Goal: Information Seeking & Learning: Check status

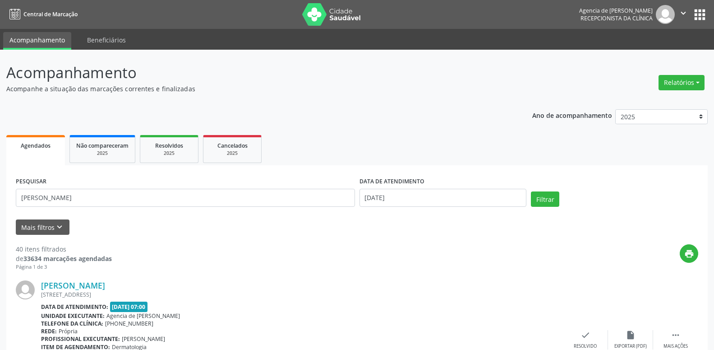
type input "[PERSON_NAME]"
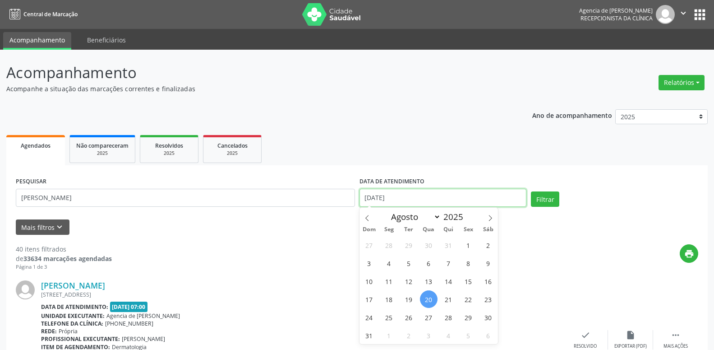
click at [410, 189] on input "[DATE]" at bounding box center [443, 198] width 167 height 18
click at [466, 244] on span "1" at bounding box center [469, 245] width 18 height 18
type input "[DATE]"
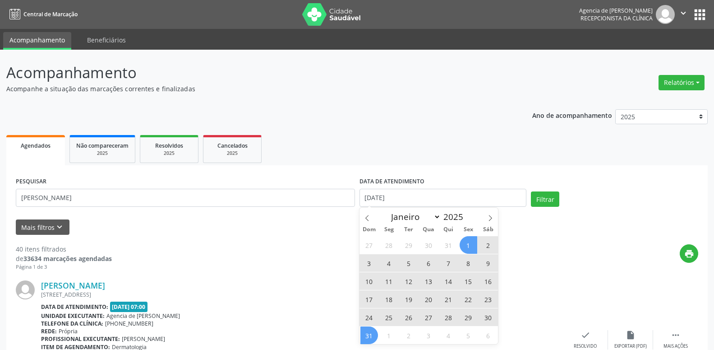
click at [369, 336] on span "31" at bounding box center [369, 335] width 18 height 18
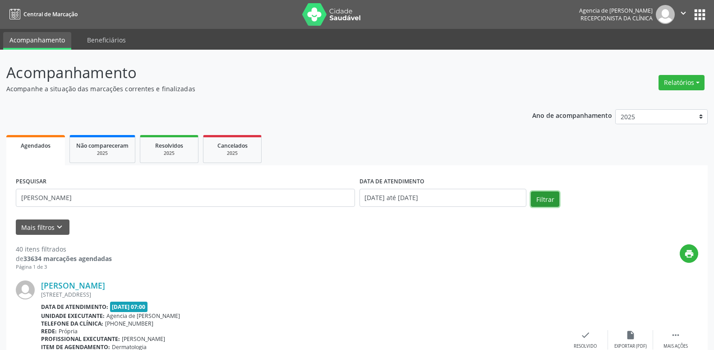
click at [549, 194] on button "Filtrar" at bounding box center [545, 198] width 28 height 15
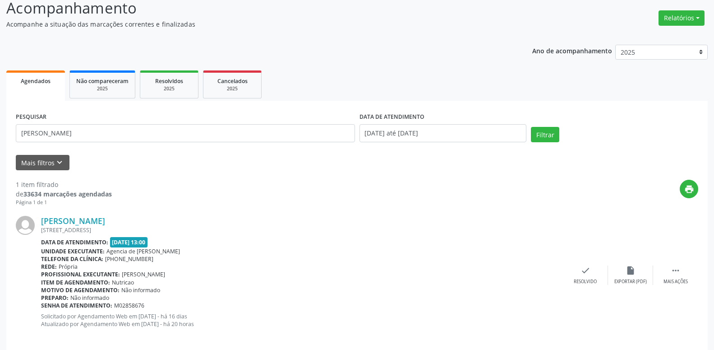
scroll to position [74, 0]
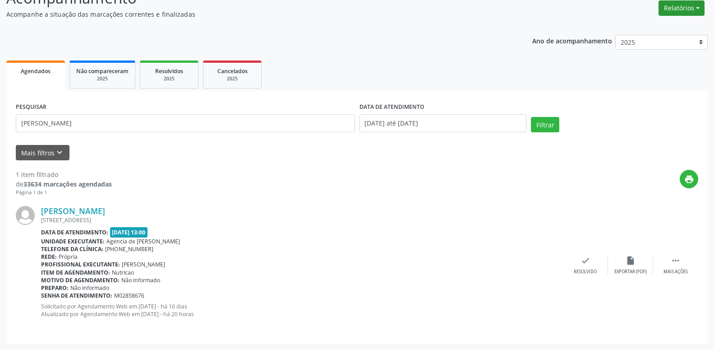
click at [683, 3] on button "Relatórios" at bounding box center [682, 7] width 46 height 15
click at [680, 5] on button "Relatórios" at bounding box center [682, 7] width 46 height 15
click at [688, 14] on button "Relatórios" at bounding box center [682, 7] width 46 height 15
click at [670, 27] on link "Agendamentos" at bounding box center [656, 27] width 97 height 13
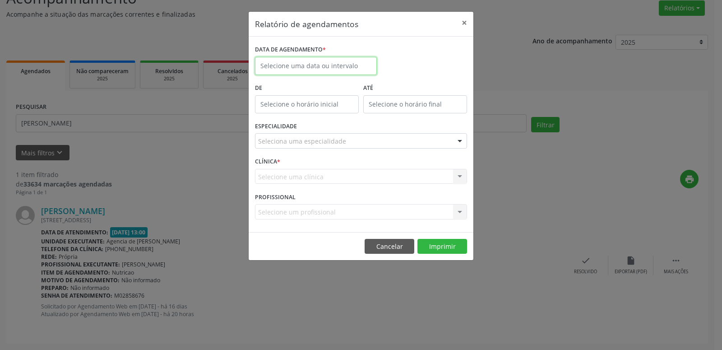
click at [332, 60] on input "text" at bounding box center [316, 66] width 122 height 18
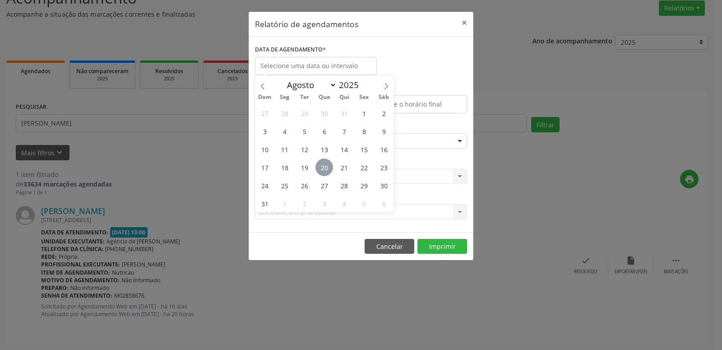
click at [322, 167] on span "20" at bounding box center [324, 167] width 18 height 18
type input "[DATE]"
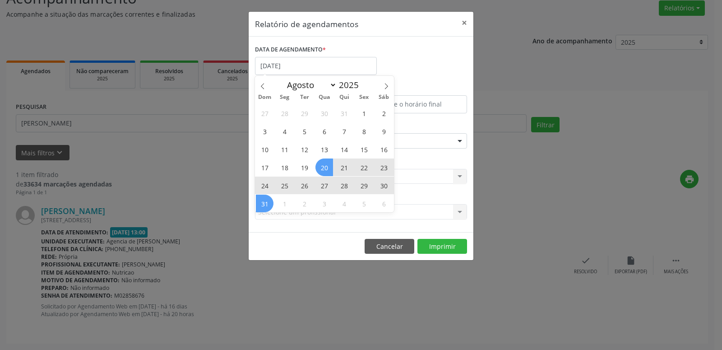
click at [267, 201] on span "31" at bounding box center [265, 203] width 18 height 18
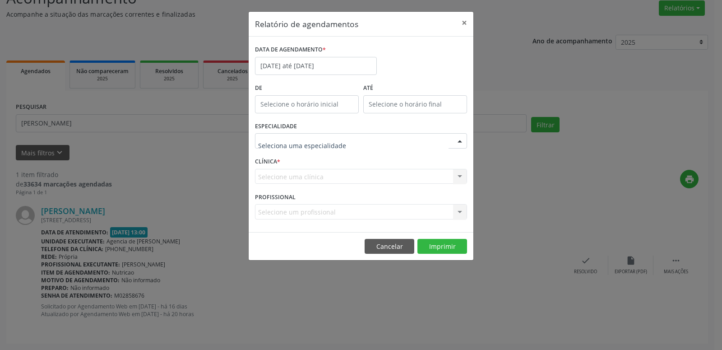
click at [359, 135] on div at bounding box center [361, 140] width 212 height 15
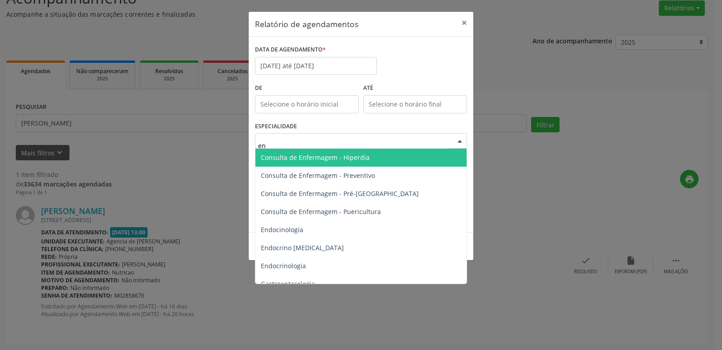
type input "enf"
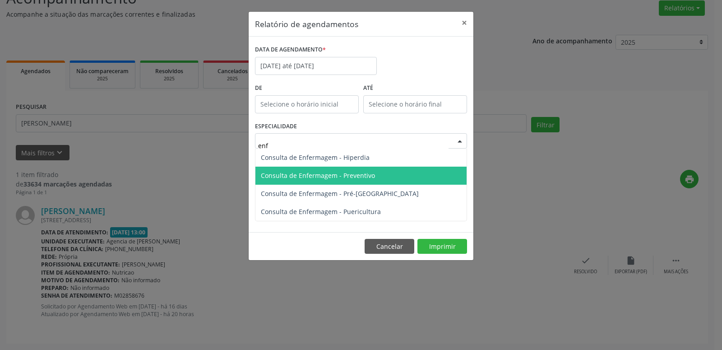
click at [362, 175] on span "Consulta de Enfermagem - Preventivo" at bounding box center [318, 175] width 114 height 9
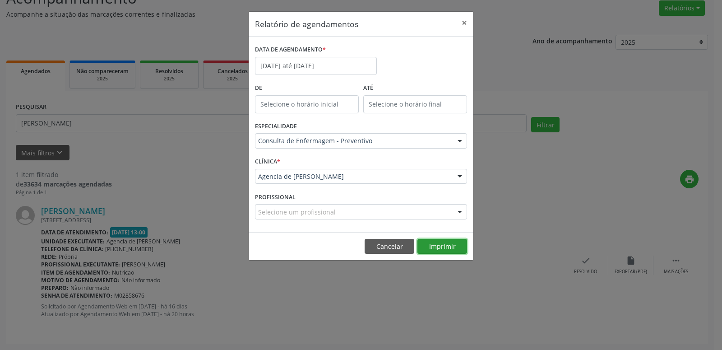
click at [449, 250] on button "Imprimir" at bounding box center [442, 246] width 50 height 15
click at [460, 22] on button "×" at bounding box center [464, 23] width 18 height 22
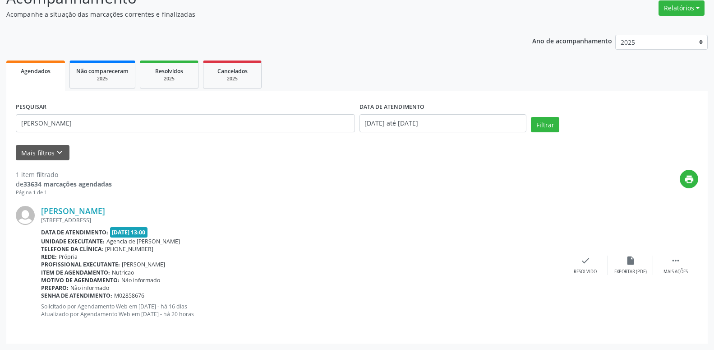
click at [466, 42] on div "Ano de acompanhamento 2025 2024 2023 2022 2021 Agendados Não compareceram 2025 …" at bounding box center [356, 185] width 701 height 315
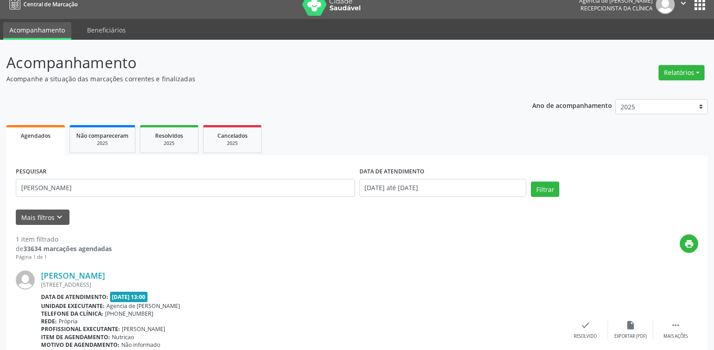
scroll to position [0, 0]
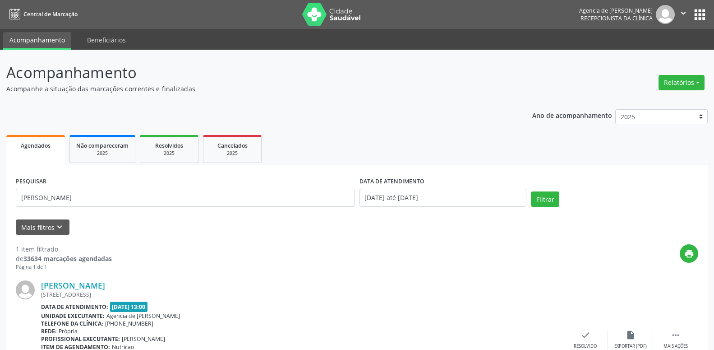
click at [400, 94] on div "Acompanhamento Acompanhe a situação das marcações correntes e finalizadas Relat…" at bounding box center [356, 239] width 701 height 356
click at [682, 78] on button "Relatórios" at bounding box center [682, 82] width 46 height 15
click at [559, 90] on header "Acompanhamento Acompanhe a situação das marcações correntes e finalizadas Relat…" at bounding box center [356, 77] width 701 height 32
click at [681, 83] on button "Relatórios" at bounding box center [682, 82] width 46 height 15
click at [643, 101] on link "Agendamentos" at bounding box center [656, 102] width 97 height 13
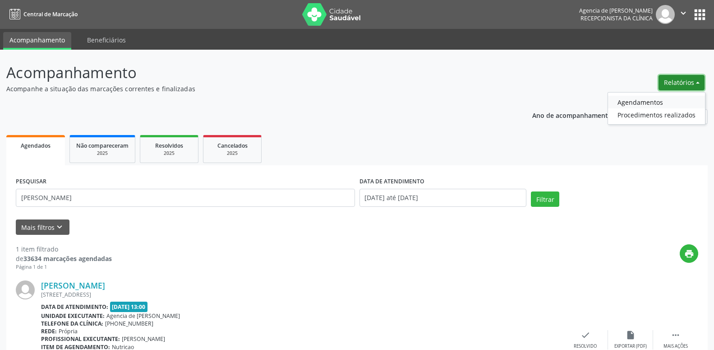
select select "7"
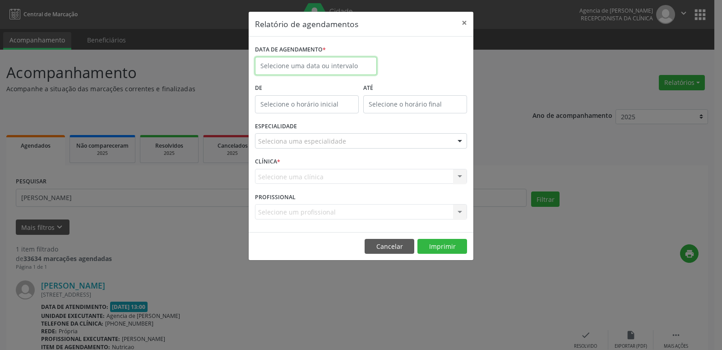
click at [340, 68] on input "text" at bounding box center [316, 66] width 122 height 18
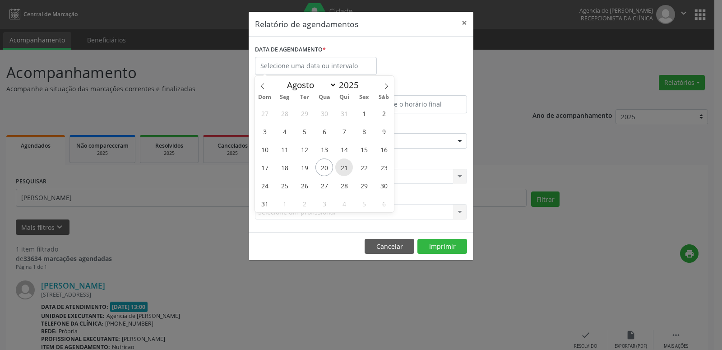
click at [345, 166] on span "21" at bounding box center [344, 167] width 18 height 18
type input "21/08/2025"
click at [345, 166] on span "21" at bounding box center [344, 167] width 18 height 18
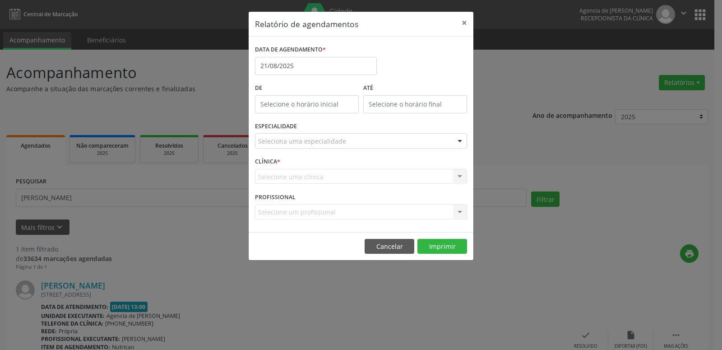
click at [348, 139] on div "Seleciona uma especialidade" at bounding box center [361, 140] width 212 height 15
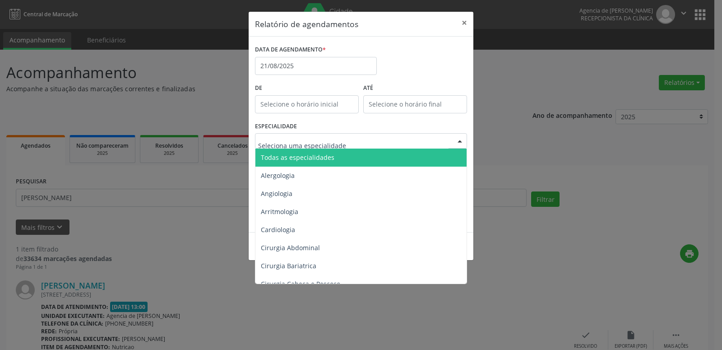
click at [348, 158] on span "Todas as especialidades" at bounding box center [361, 157] width 212 height 18
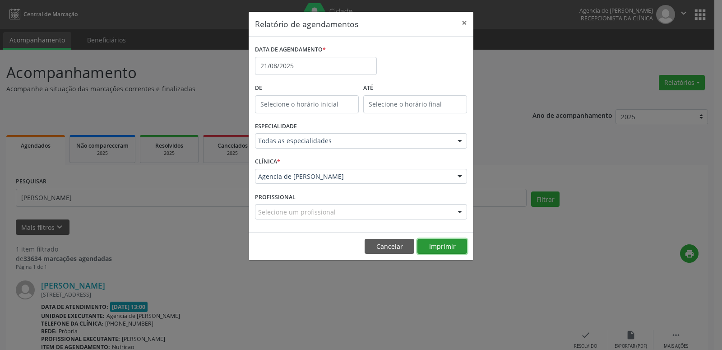
click at [442, 244] on button "Imprimir" at bounding box center [442, 246] width 50 height 15
click at [466, 22] on button "×" at bounding box center [464, 23] width 18 height 22
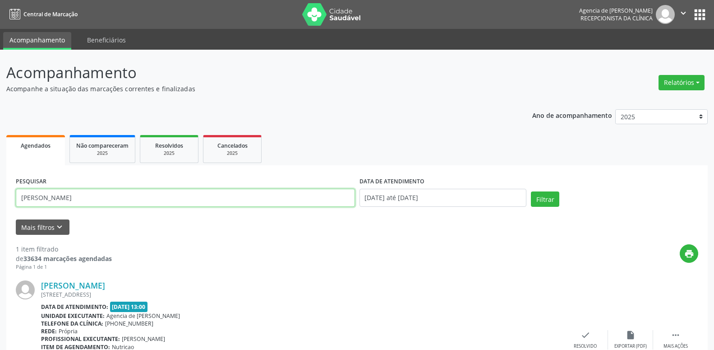
click at [161, 192] on input "[PERSON_NAME]" at bounding box center [185, 198] width 339 height 18
type input "d"
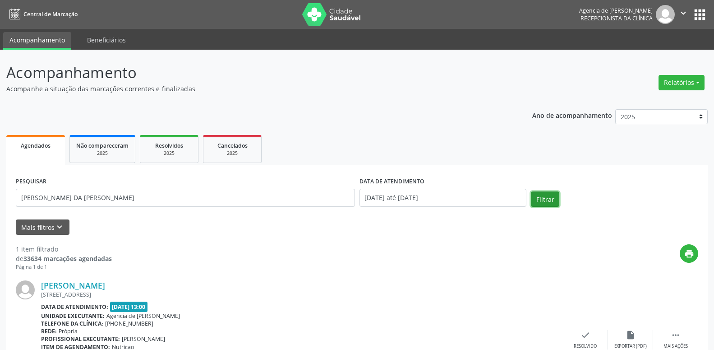
click at [537, 196] on button "Filtrar" at bounding box center [545, 198] width 28 height 15
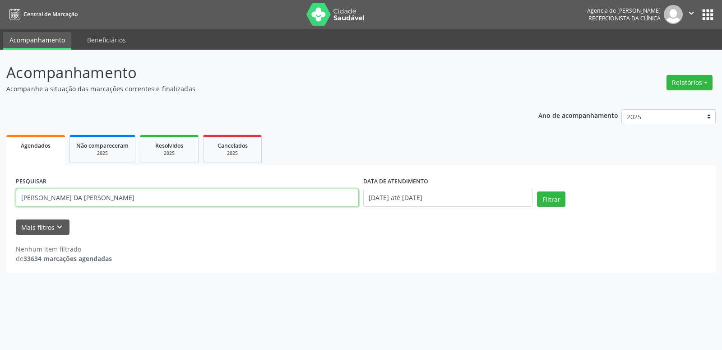
click at [93, 198] on input "[PERSON_NAME] DA [PERSON_NAME]" at bounding box center [187, 198] width 343 height 18
click at [537, 191] on button "Filtrar" at bounding box center [551, 198] width 28 height 15
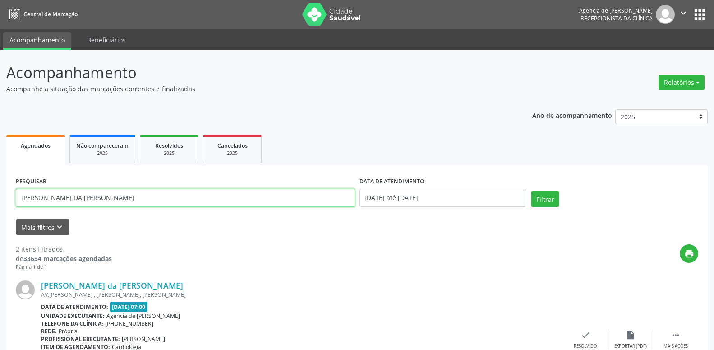
click at [141, 202] on input "[PERSON_NAME] DA [PERSON_NAME]" at bounding box center [185, 198] width 339 height 18
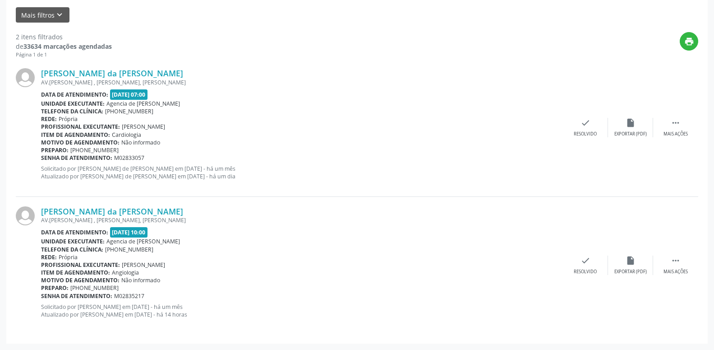
scroll to position [120, 0]
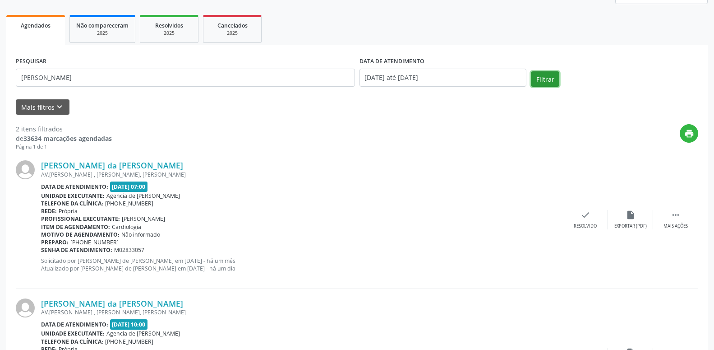
click at [553, 78] on button "Filtrar" at bounding box center [545, 78] width 28 height 15
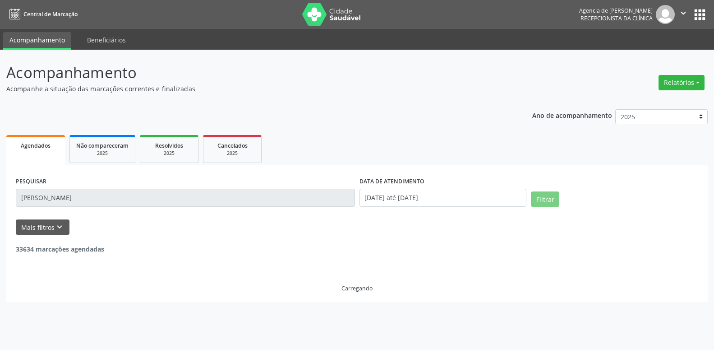
scroll to position [0, 0]
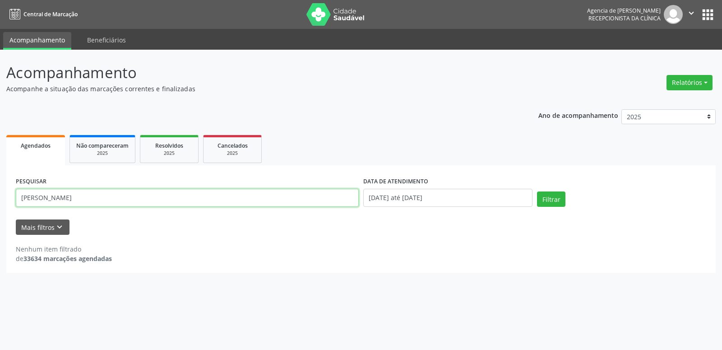
click at [48, 198] on input "[PERSON_NAME]" at bounding box center [187, 198] width 343 height 18
click at [537, 191] on button "Filtrar" at bounding box center [551, 198] width 28 height 15
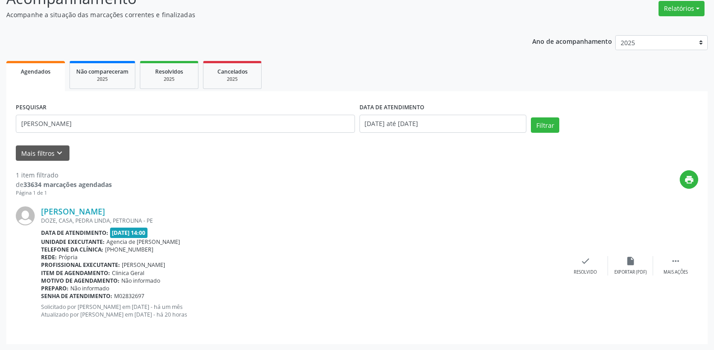
scroll to position [74, 0]
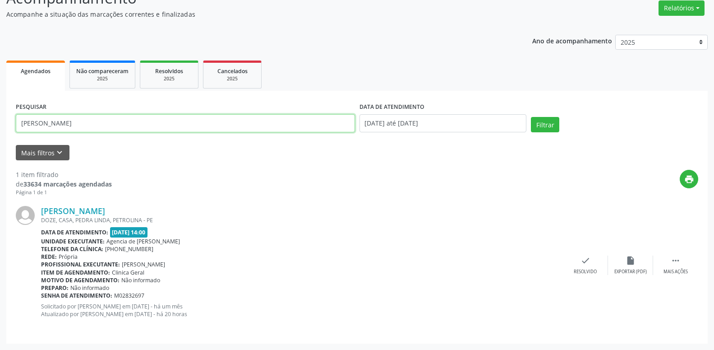
click at [256, 125] on input "[PERSON_NAME]" at bounding box center [185, 123] width 339 height 18
type input "[PERSON_NAME][DATE]"
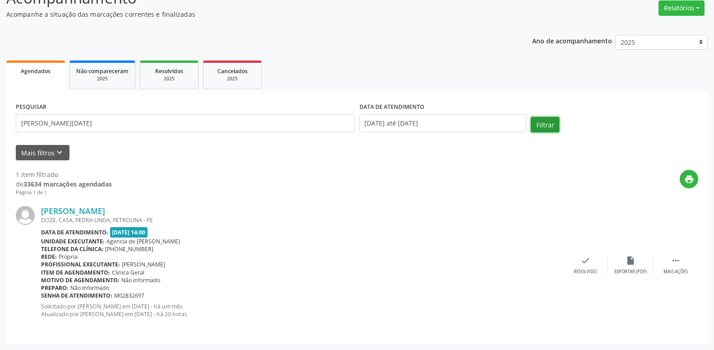
click at [546, 126] on button "Filtrar" at bounding box center [545, 124] width 28 height 15
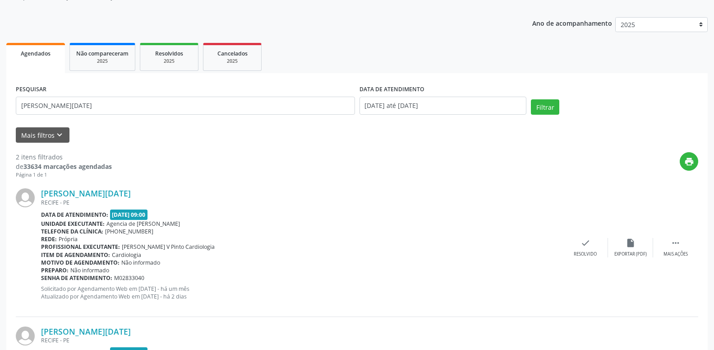
scroll to position [212, 0]
